Goal: Check status: Check status

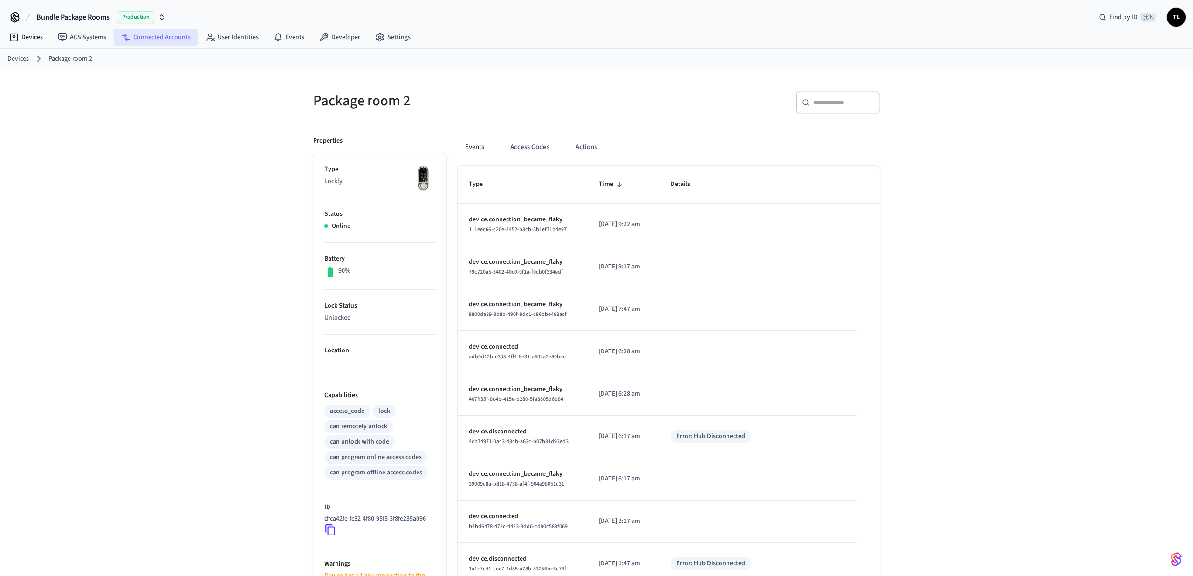
click at [172, 34] on link "Connected Accounts" at bounding box center [156, 37] width 84 height 17
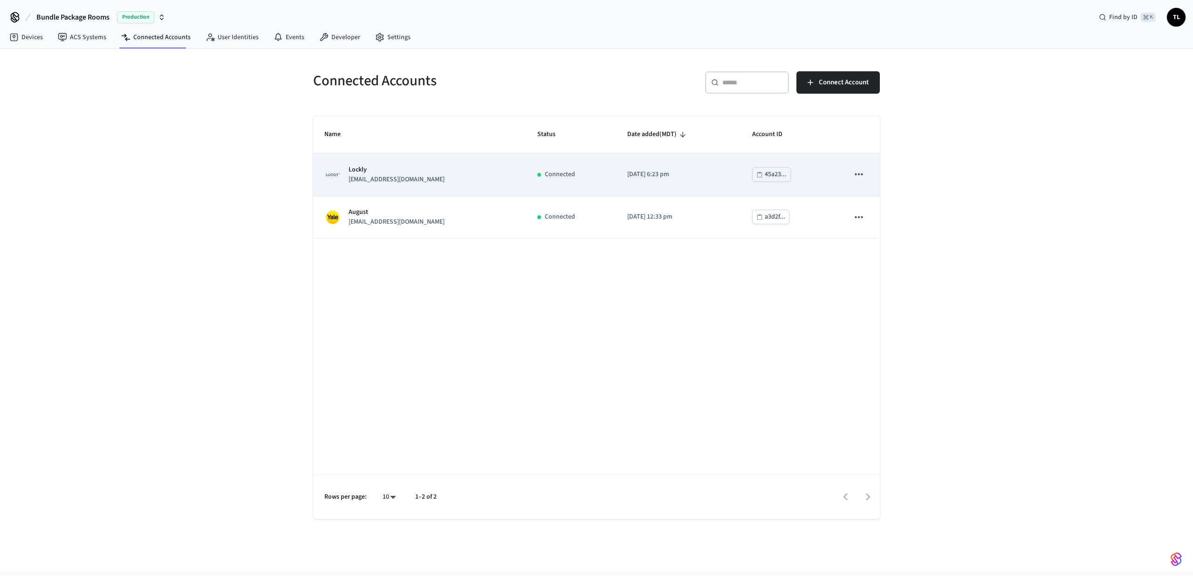
click at [395, 162] on td "Lockly hello@bundleresident.com" at bounding box center [419, 174] width 213 height 42
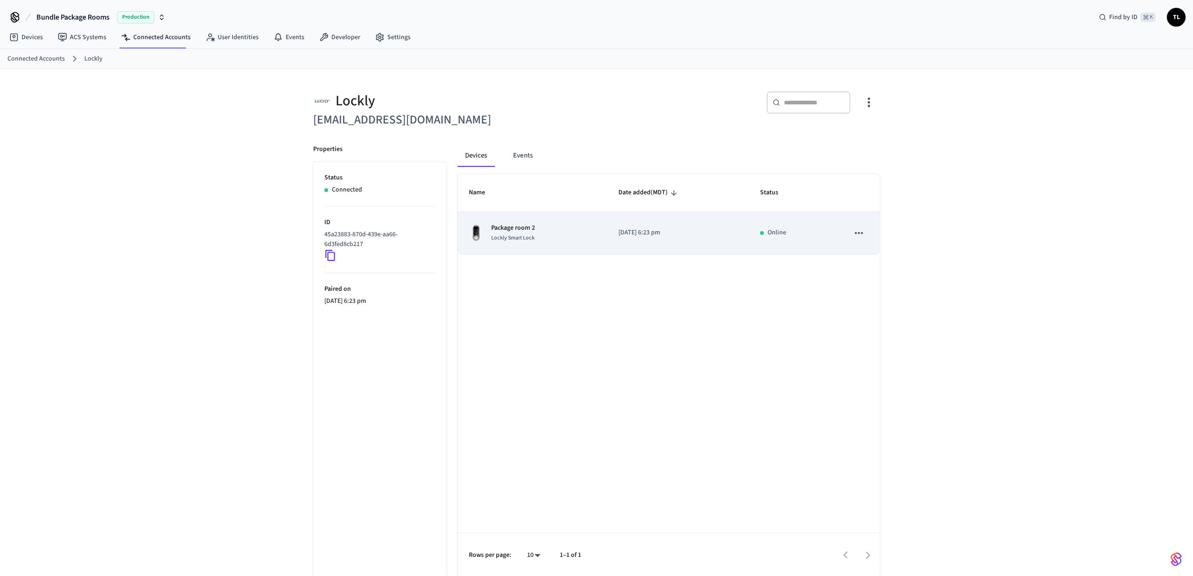
click at [545, 231] on div "Package room 2 Lockly Smart Lock" at bounding box center [532, 233] width 127 height 20
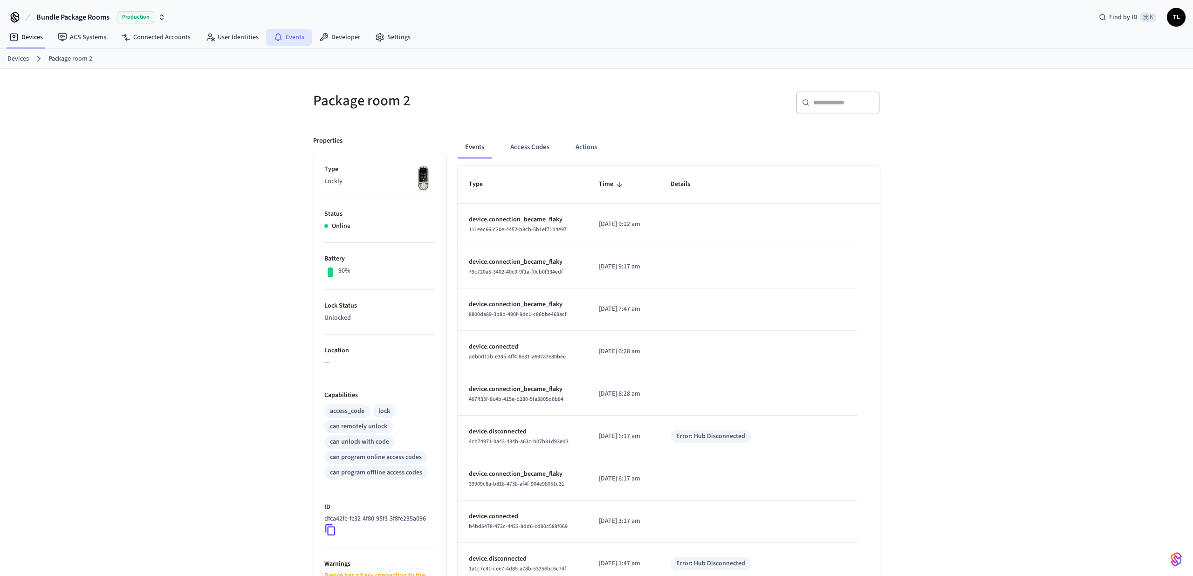
click at [285, 41] on link "Events" at bounding box center [289, 37] width 46 height 17
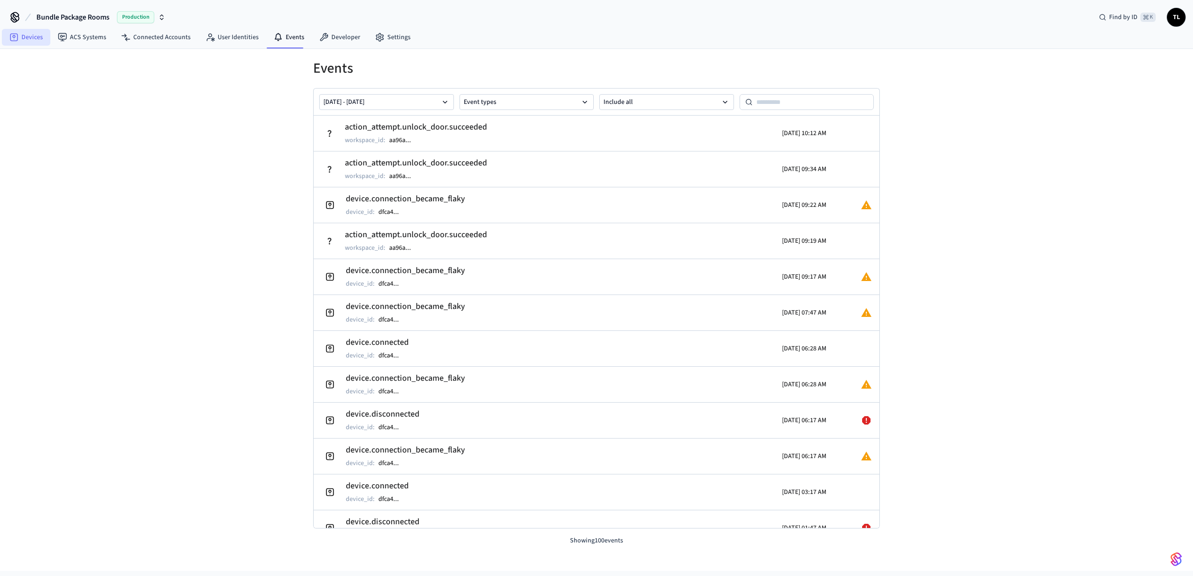
click at [29, 42] on link "Devices" at bounding box center [26, 37] width 48 height 17
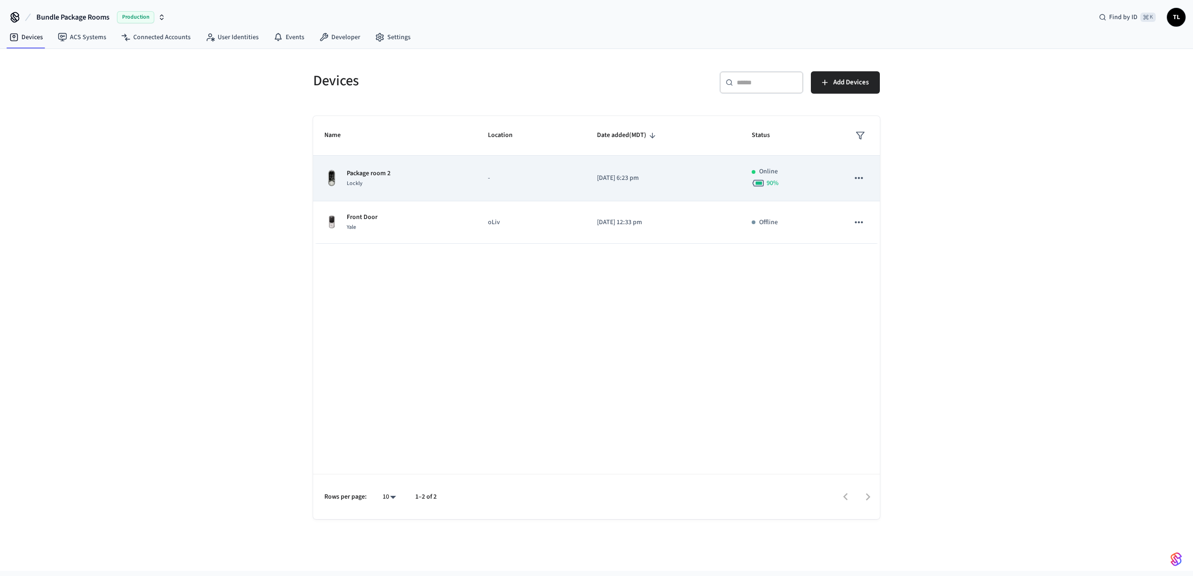
click at [409, 163] on td "Package room 2 Lockly" at bounding box center [395, 179] width 164 height 46
